Goal: Task Accomplishment & Management: Manage account settings

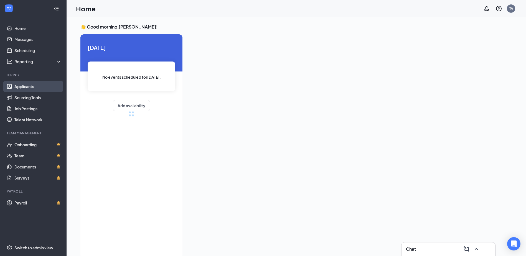
click at [32, 86] on link "Applicants" at bounding box center [37, 86] width 47 height 11
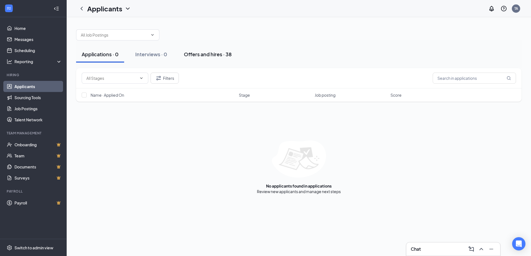
click at [203, 53] on div "Offers and hires · 38" at bounding box center [208, 54] width 48 height 7
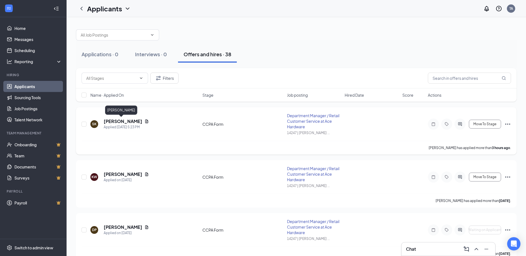
click at [118, 119] on h5 "[PERSON_NAME]" at bounding box center [123, 122] width 39 height 6
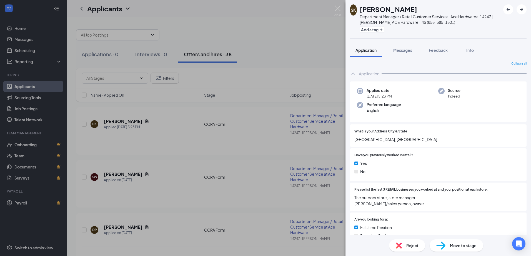
click at [109, 125] on div "SK [PERSON_NAME] Department Manager / Retail Customer Service at Ace Hardware a…" at bounding box center [265, 128] width 531 height 256
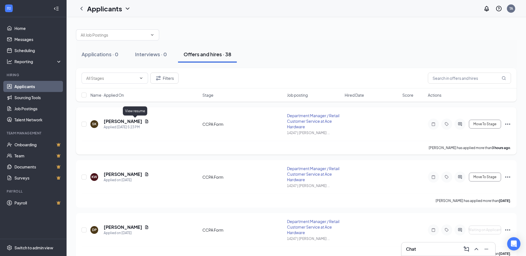
click at [145, 120] on icon "Document" at bounding box center [147, 121] width 4 height 4
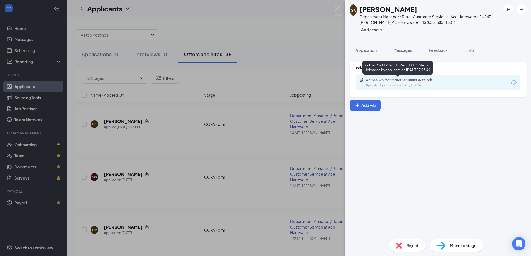
click at [394, 82] on div "a715e63268f799cf0cf2a7100083f6fe.pdf" at bounding box center [405, 80] width 78 height 4
